Goal: Task Accomplishment & Management: Complete application form

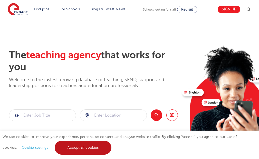
click at [75, 147] on link "Accept all cookies" at bounding box center [83, 147] width 57 height 14
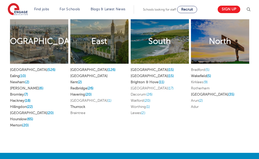
scroll to position [1157, 0]
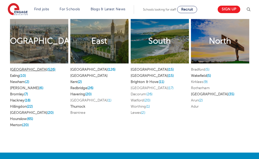
click at [47, 71] on span "(526)" at bounding box center [51, 69] width 8 height 4
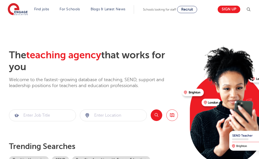
scroll to position [0, 0]
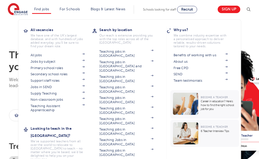
click at [41, 10] on link "Find jobs" at bounding box center [41, 9] width 15 height 4
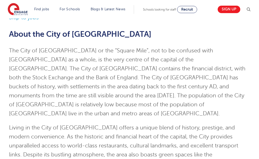
scroll to position [49, 0]
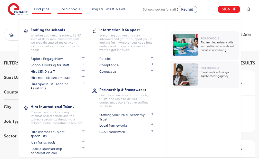
click at [71, 9] on link "For Schools" at bounding box center [69, 9] width 20 height 4
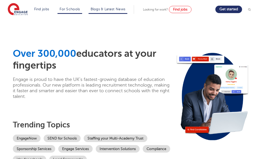
drag, startPoint x: 0, startPoint y: 0, endPoint x: 106, endPoint y: 10, distance: 106.8
click at [106, 10] on link "Blogs & Latest News" at bounding box center [107, 9] width 35 height 4
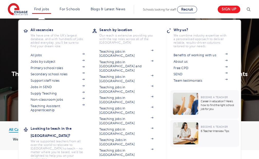
click at [43, 7] on link "Find jobs" at bounding box center [41, 9] width 15 height 4
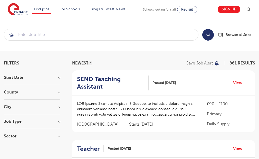
click at [58, 121] on h3 "Job Type" at bounding box center [32, 121] width 56 height 4
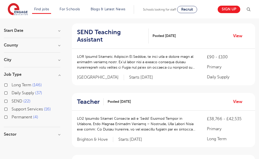
scroll to position [51, 0]
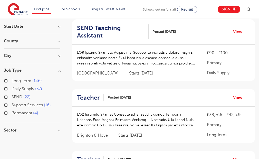
click at [8, 112] on div "Permanent 4" at bounding box center [32, 113] width 56 height 8
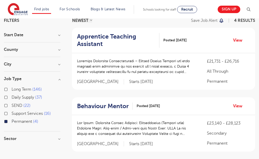
scroll to position [43, 0]
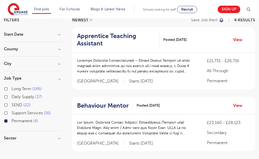
click at [12, 121] on label "Permanent 4" at bounding box center [25, 120] width 27 height 7
click at [12, 121] on input "Permanent 4" at bounding box center [13, 119] width 3 height 3
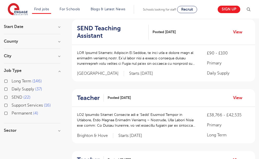
scroll to position [52, 0]
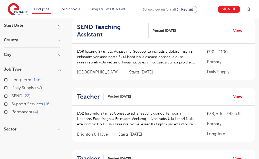
click at [27, 79] on span "Long Term" at bounding box center [22, 79] width 20 height 5
click at [15, 79] on input "Long Term 146" at bounding box center [13, 78] width 3 height 3
checkbox input "true"
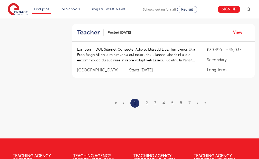
scroll to position [626, 0]
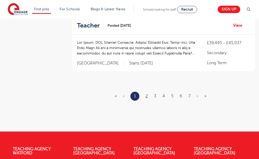
click at [147, 94] on link "2" at bounding box center [146, 96] width 2 height 5
